Goal: Navigation & Orientation: Find specific page/section

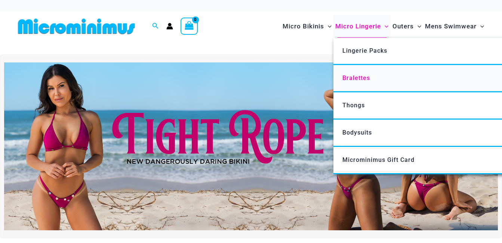
drag, startPoint x: 366, startPoint y: 79, endPoint x: 359, endPoint y: 74, distance: 8.5
click at [366, 79] on span "Bralettes" at bounding box center [356, 77] width 28 height 7
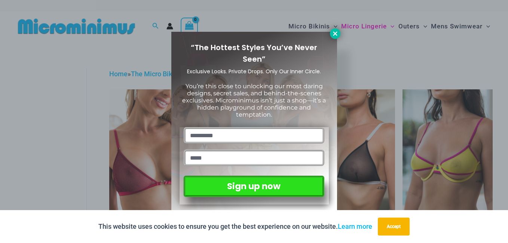
click at [337, 33] on icon at bounding box center [335, 33] width 7 height 7
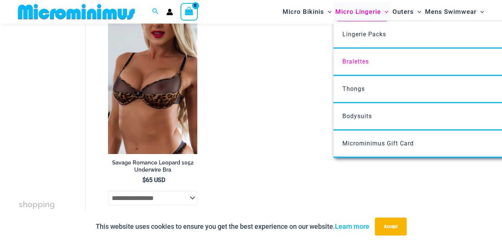
scroll to position [480, 0]
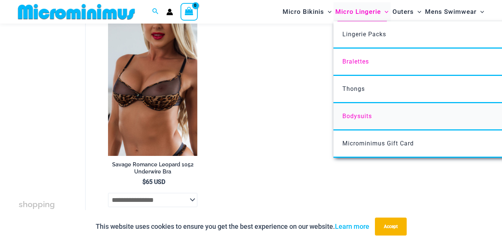
click at [353, 116] on span "Bodysuits" at bounding box center [357, 116] width 30 height 7
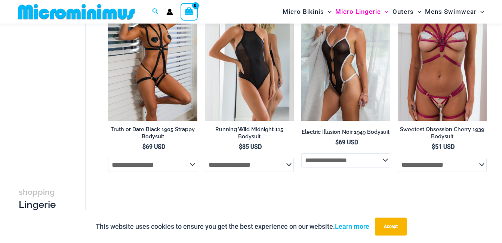
scroll to position [31, 0]
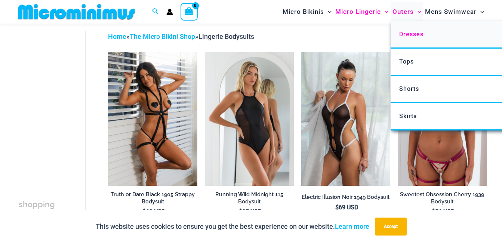
click at [400, 34] on span "Dresses" at bounding box center [411, 34] width 24 height 7
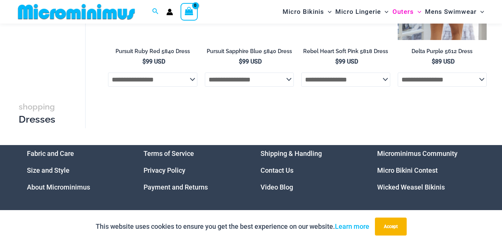
scroll to position [630, 0]
